Goal: Communication & Community: Answer question/provide support

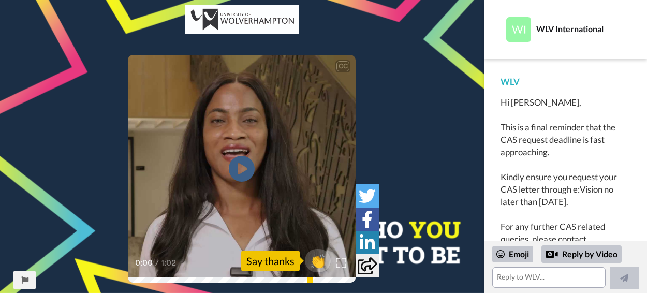
scroll to position [13, 0]
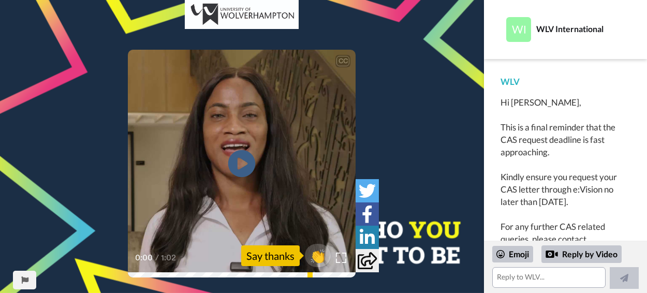
click at [243, 161] on icon "Play/Pause" at bounding box center [241, 163] width 27 height 49
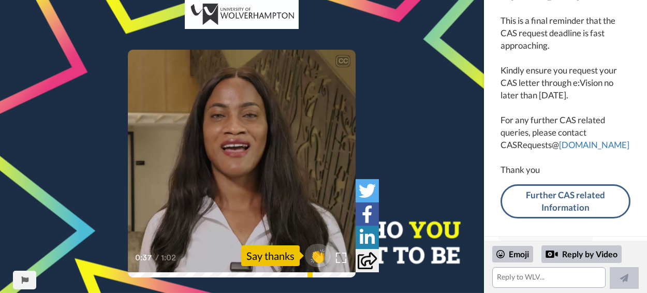
scroll to position [121, 0]
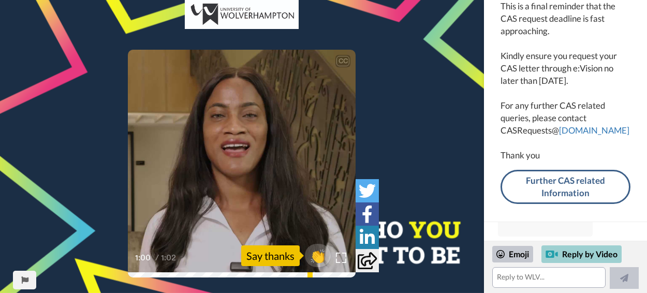
click at [584, 255] on div "Reply by Video" at bounding box center [581, 254] width 80 height 18
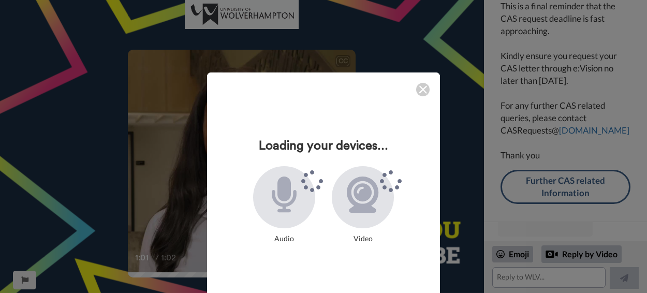
click at [419, 92] on img at bounding box center [423, 89] width 8 height 8
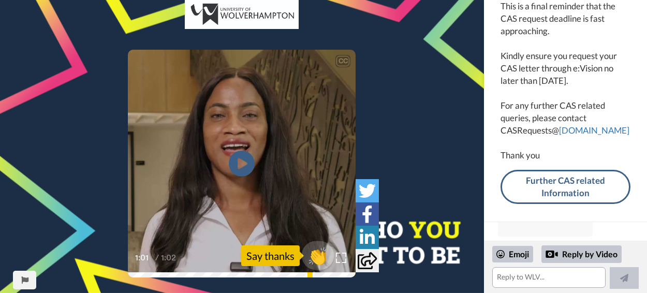
click at [320, 258] on span "👏" at bounding box center [318, 255] width 33 height 21
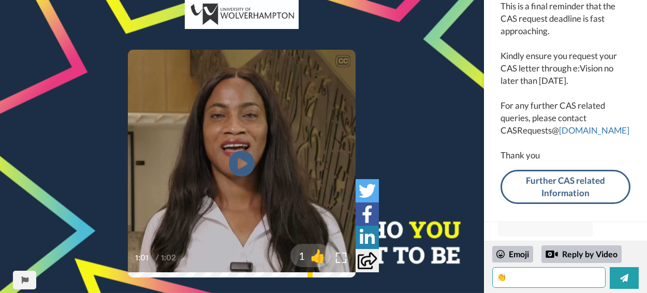
click at [510, 281] on textarea "👏" at bounding box center [548, 277] width 113 height 21
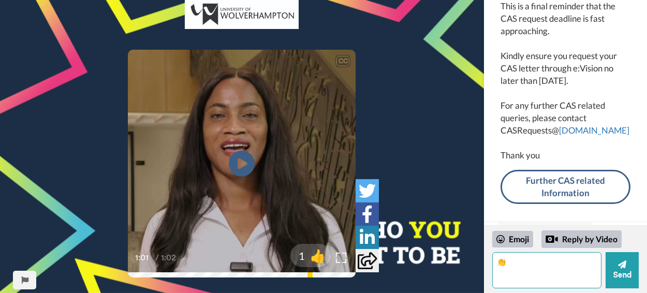
type textarea "👏"
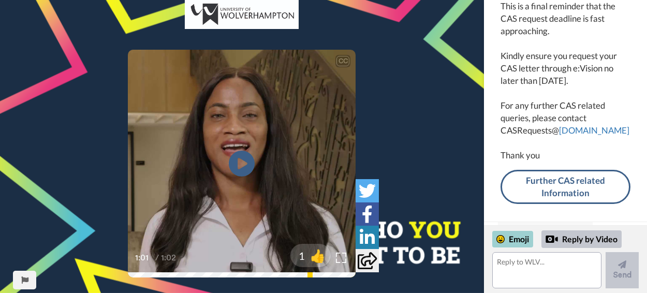
click at [509, 236] on div "Emoji" at bounding box center [512, 239] width 41 height 17
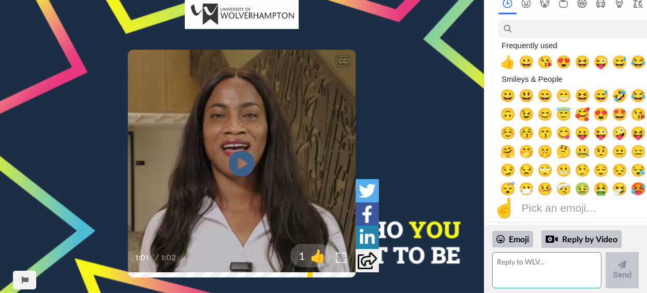
click at [525, 261] on textarea at bounding box center [546, 270] width 109 height 36
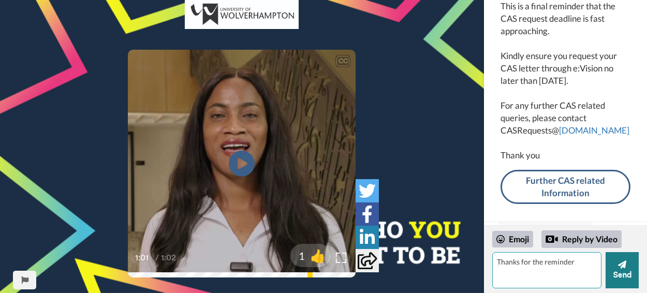
type textarea "Thanks for the reminder"
click at [625, 273] on button "Send" at bounding box center [621, 270] width 33 height 36
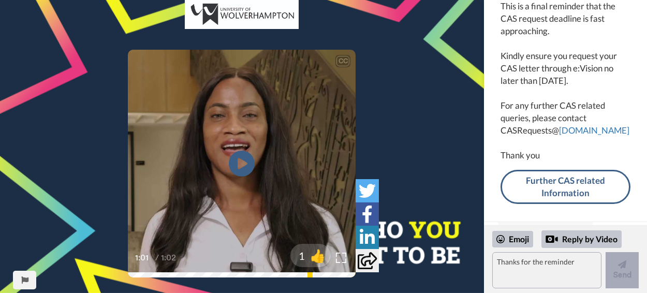
scroll to position [211, 0]
